Goal: Task Accomplishment & Management: Manage account settings

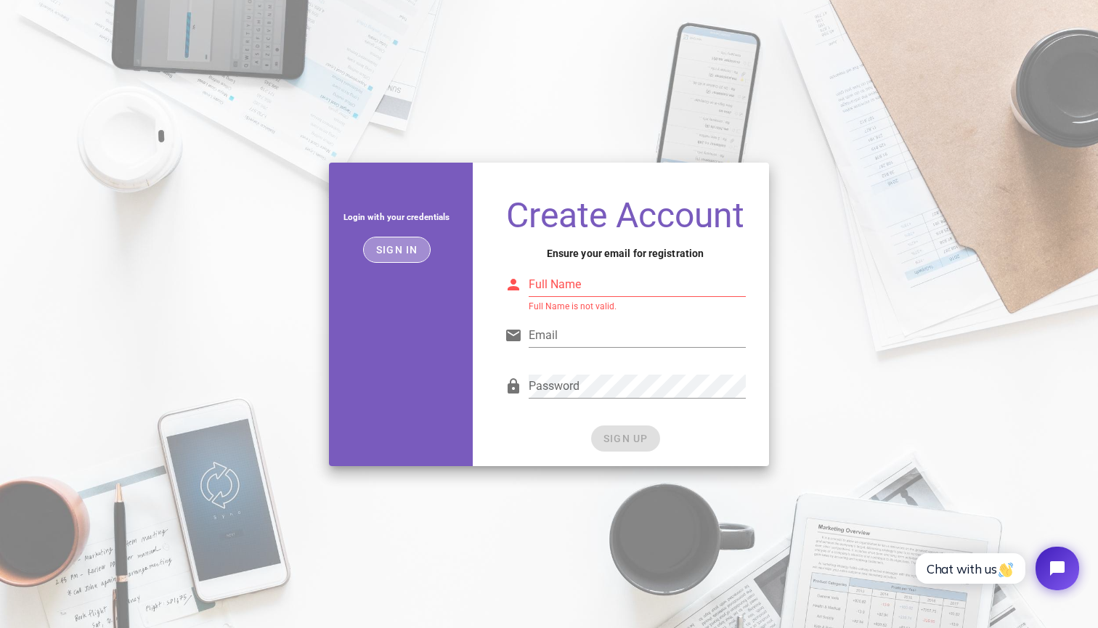
click at [396, 242] on button "Sign in" at bounding box center [397, 250] width 68 height 26
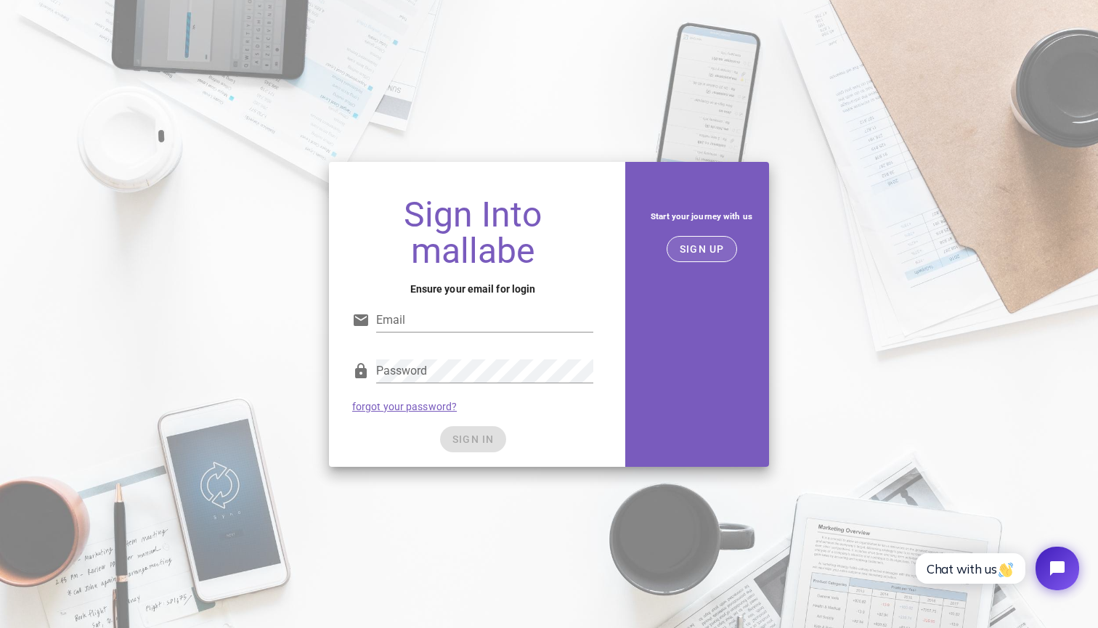
click at [682, 249] on span "SIGN UP" at bounding box center [702, 249] width 46 height 12
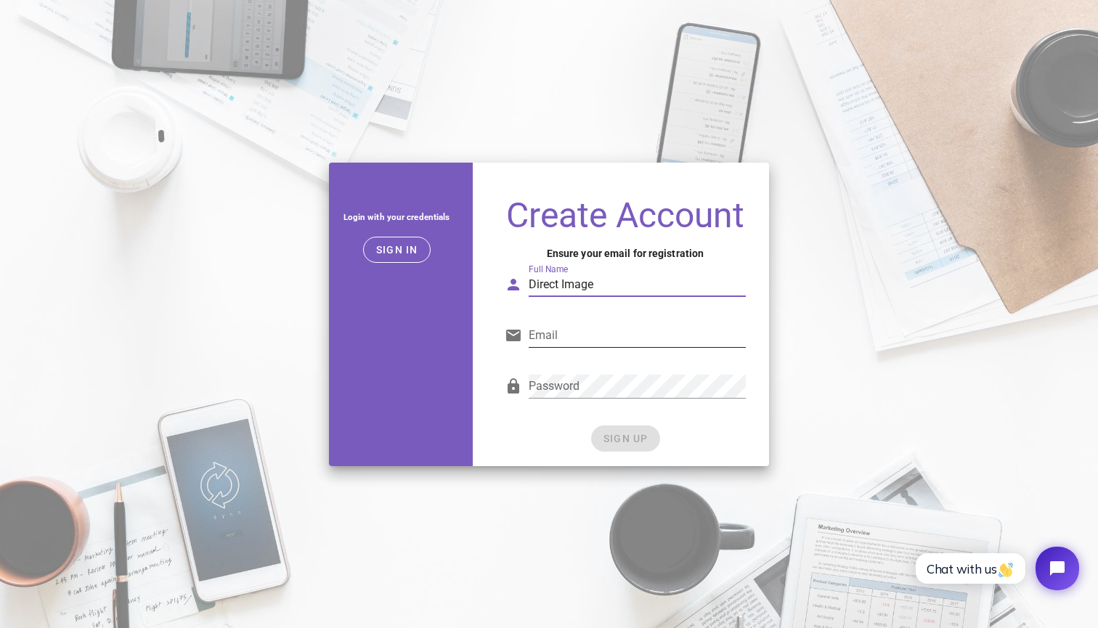
type input "Direct Image"
paste input "[PERSON_NAME][EMAIL_ADDRESS][DOMAIN_NAME]"
type input "[PERSON_NAME][EMAIL_ADDRESS][DOMAIN_NAME]"
click at [614, 436] on span "SIGN UP" at bounding box center [626, 439] width 46 height 12
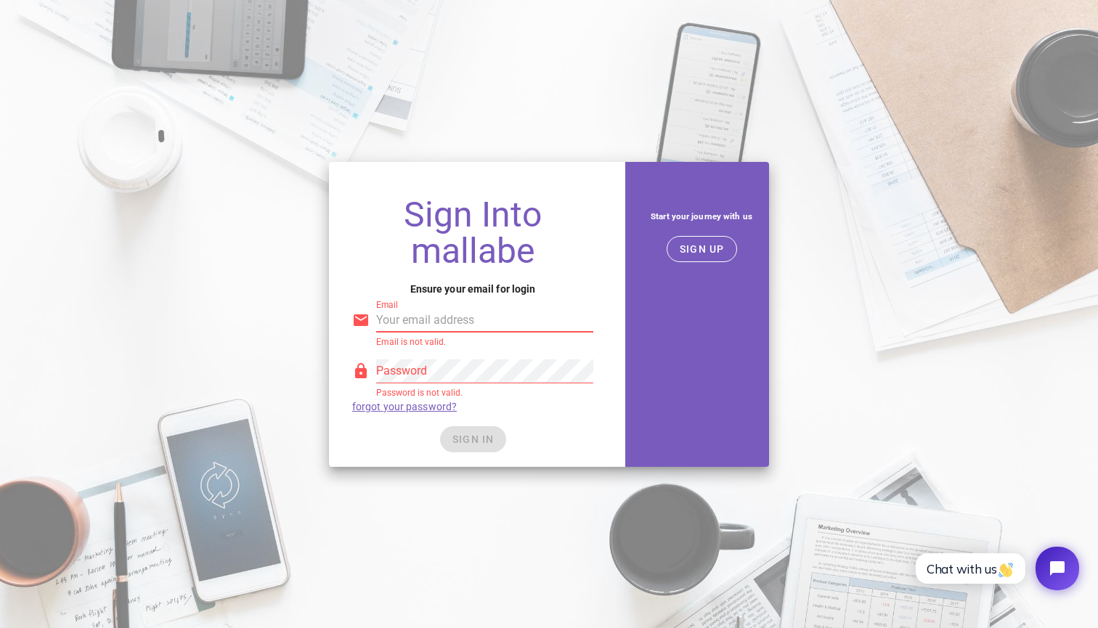
click at [394, 320] on input "Email" at bounding box center [484, 320] width 217 height 23
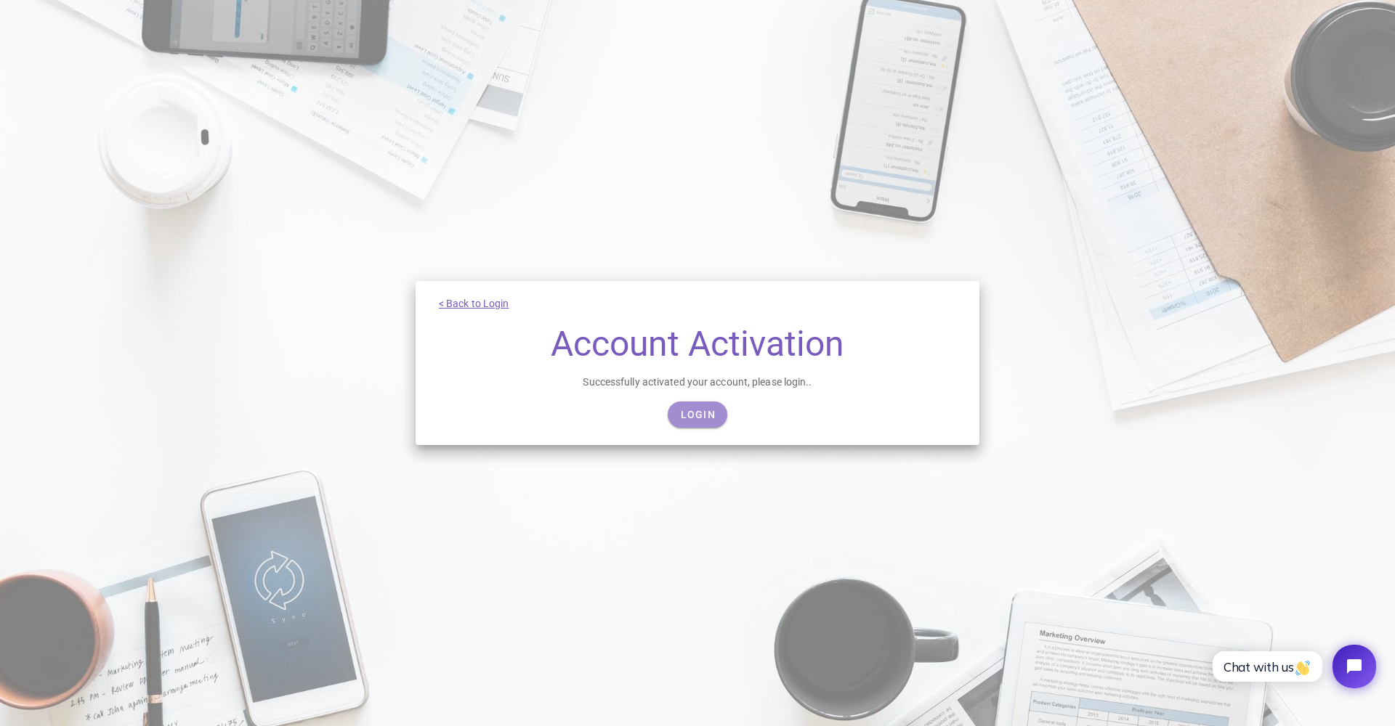
click at [703, 410] on span "Login" at bounding box center [697, 415] width 36 height 12
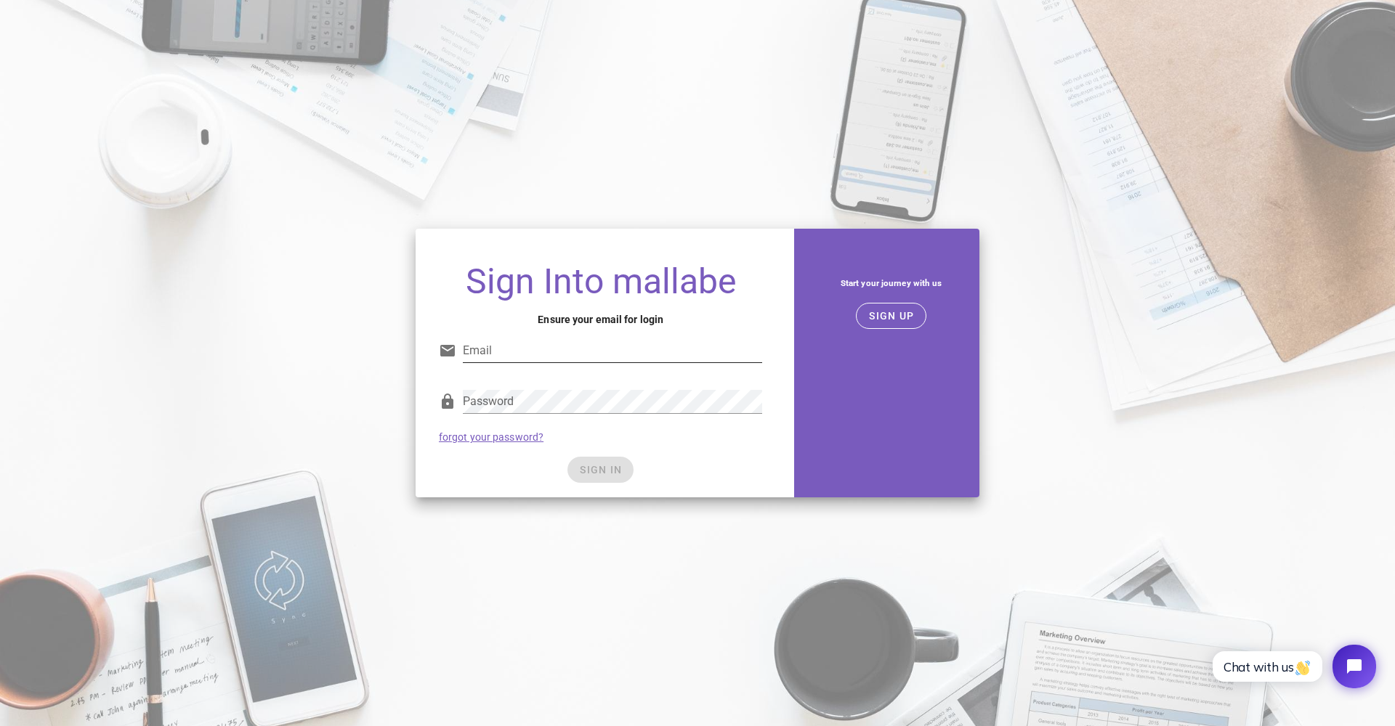
click at [542, 363] on div "Email" at bounding box center [612, 350] width 299 height 23
paste input "[PERSON_NAME][EMAIL_ADDRESS][DOMAIN_NAME]"
type input "[PERSON_NAME][EMAIL_ADDRESS][DOMAIN_NAME]"
click at [493, 482] on div "SIGN IN" at bounding box center [600, 470] width 323 height 26
click at [588, 474] on span "SIGN IN" at bounding box center [600, 470] width 43 height 12
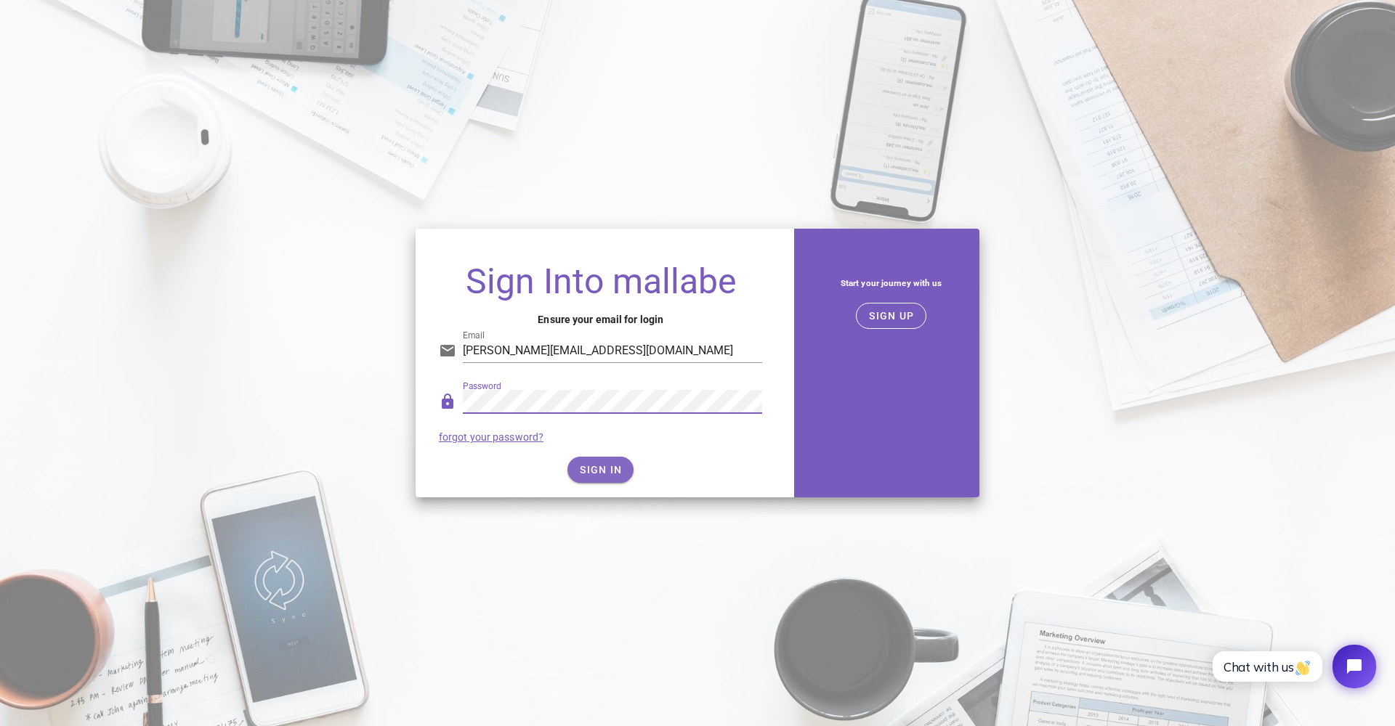
click at [599, 468] on span "SIGN IN" at bounding box center [600, 470] width 43 height 12
click at [469, 468] on div "SIGN IN" at bounding box center [600, 470] width 323 height 26
click at [464, 439] on link "forgot your password?" at bounding box center [491, 438] width 105 height 12
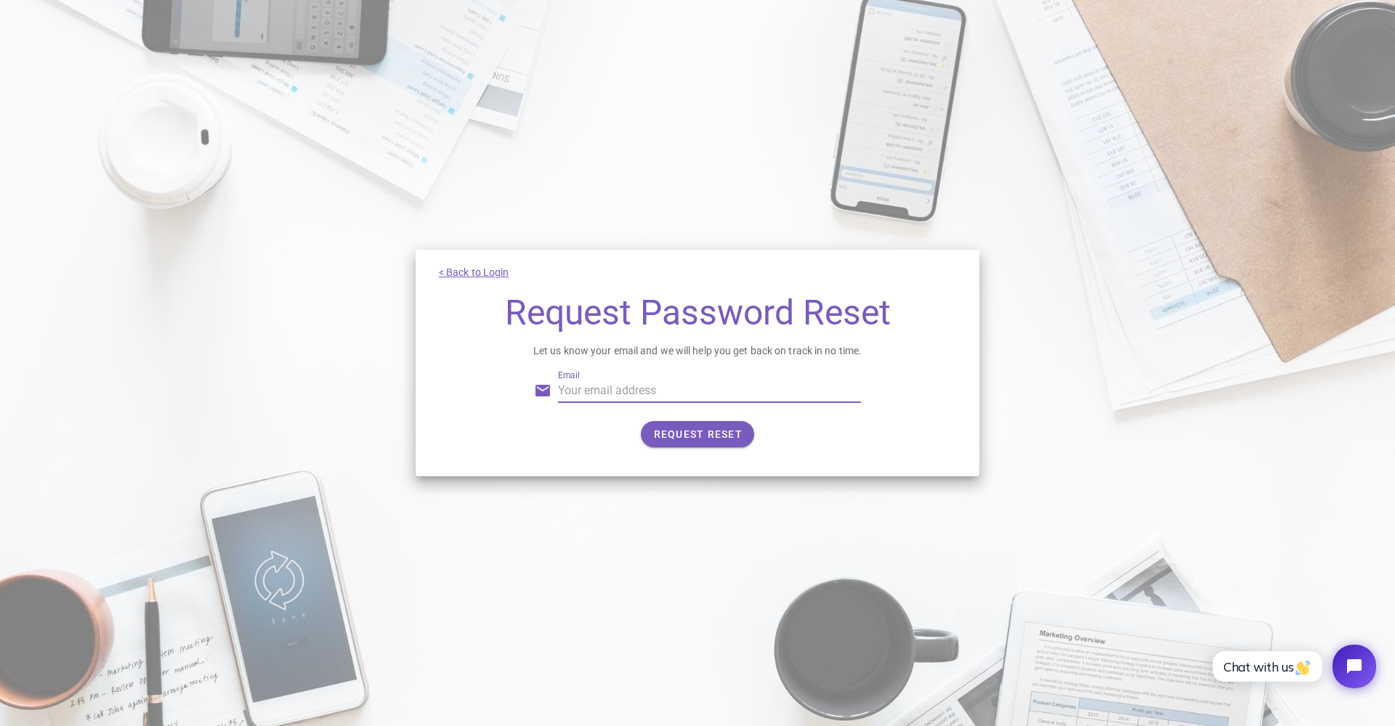
click at [580, 394] on input "Email" at bounding box center [710, 390] width 304 height 23
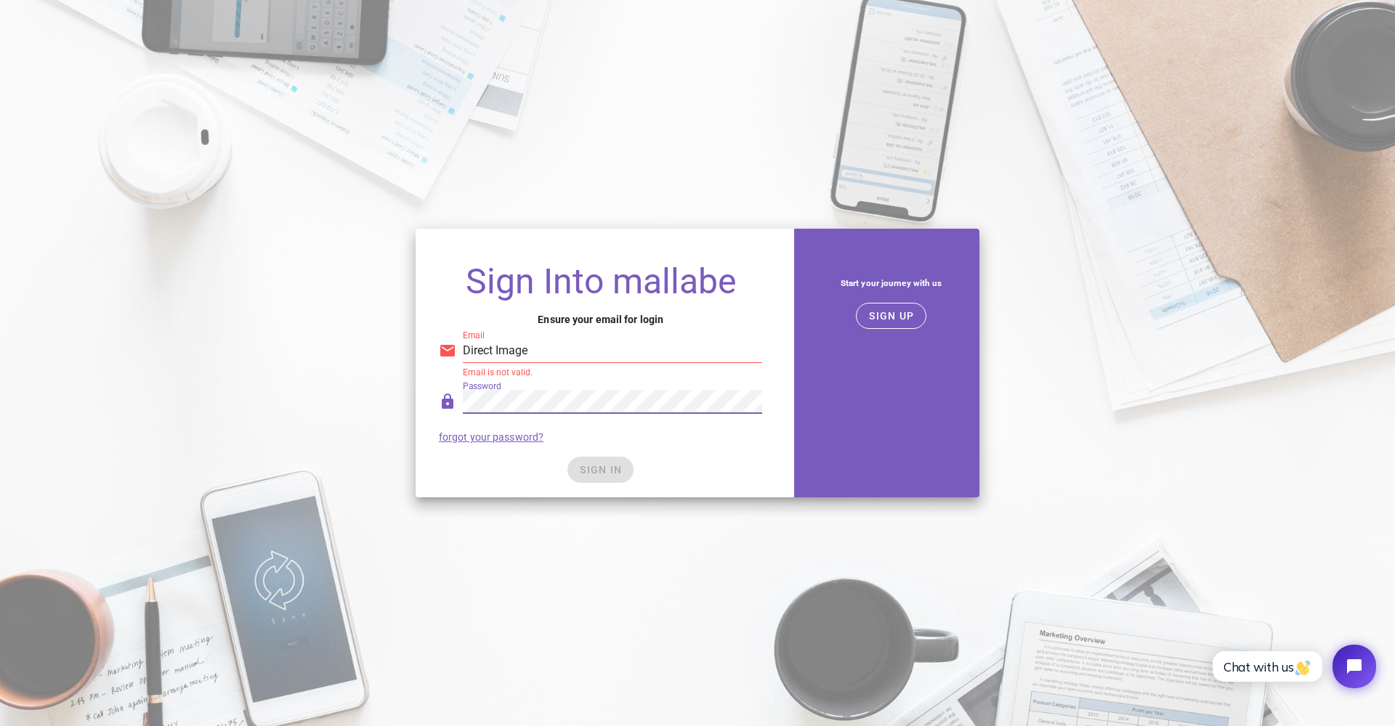
click at [496, 471] on div "SIGN IN" at bounding box center [600, 470] width 323 height 26
click at [607, 470] on div "SIGN IN" at bounding box center [600, 470] width 323 height 26
click at [554, 350] on input "Direct Image" at bounding box center [612, 350] width 299 height 23
type input "D"
paste input "laurent.directimage@pm.me"
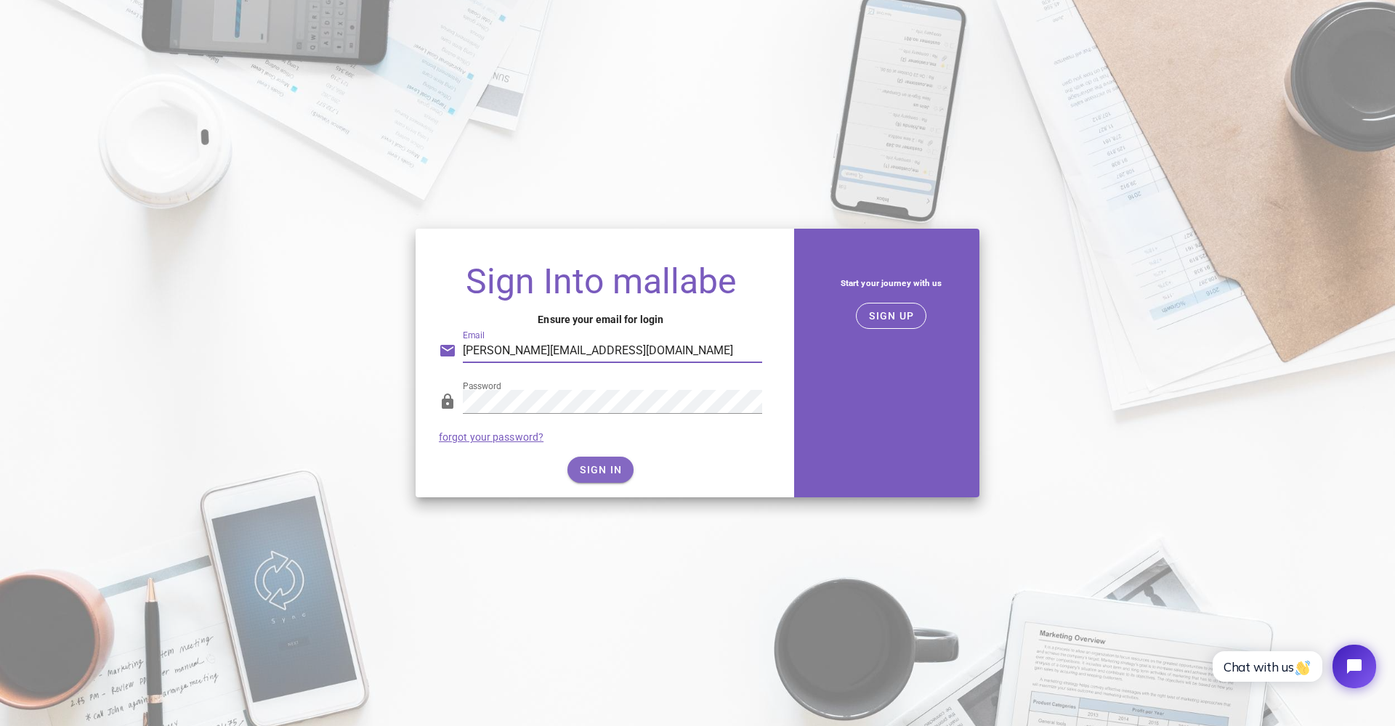
type input "laurent.directimage@pm.me"
click at [610, 469] on span "SIGN IN" at bounding box center [600, 470] width 43 height 12
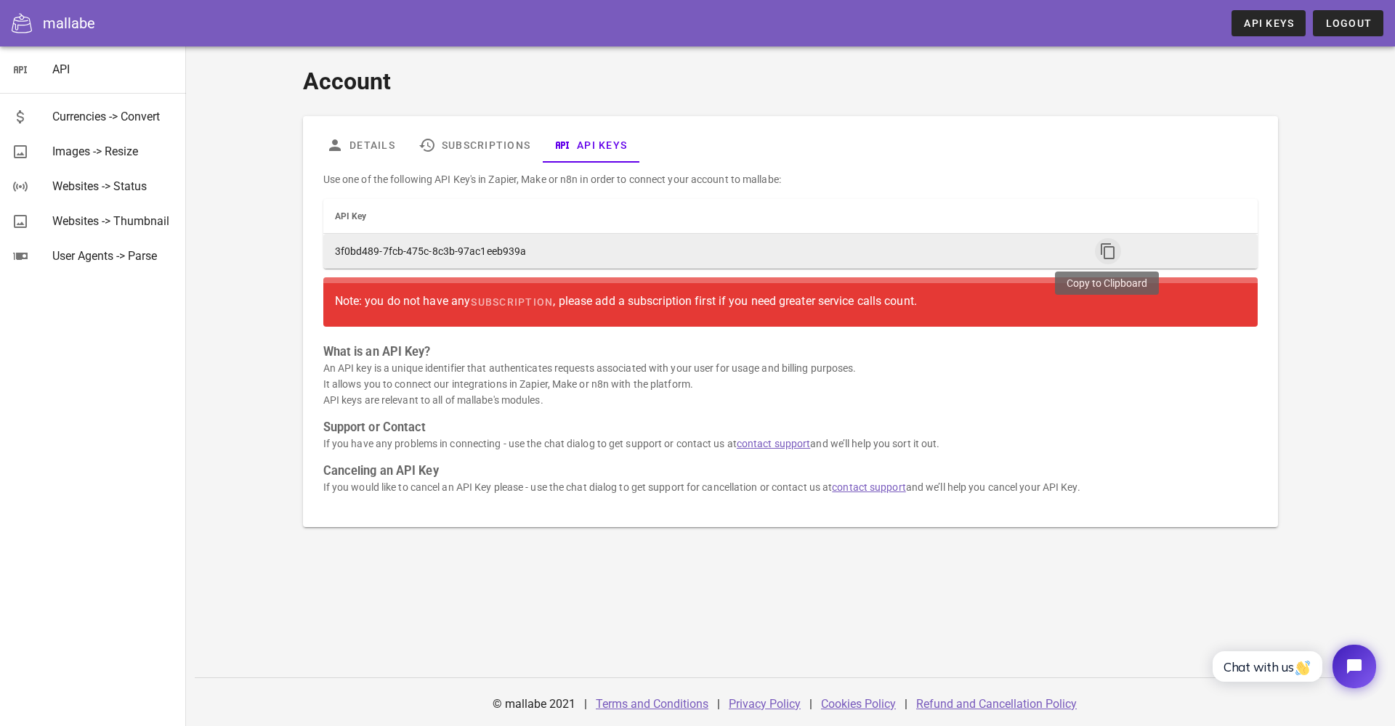
click at [1111, 252] on icon "button" at bounding box center [1107, 251] width 17 height 17
